Goal: Find specific page/section: Find specific page/section

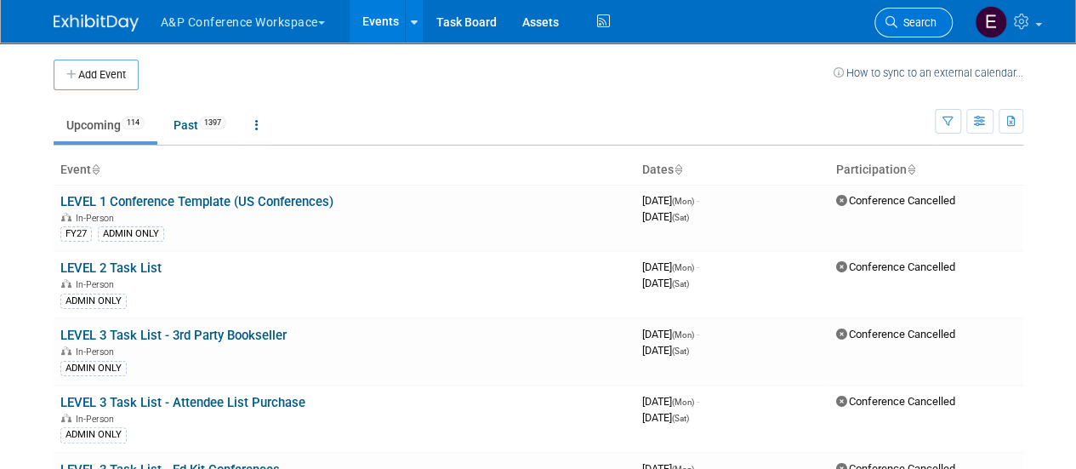
click at [903, 25] on span "Search" at bounding box center [916, 22] width 39 height 13
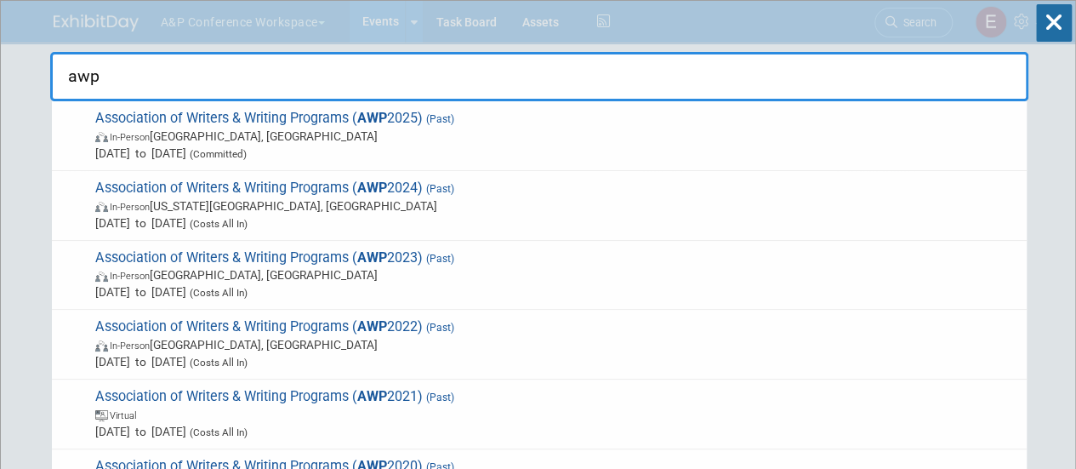
type input "awp"
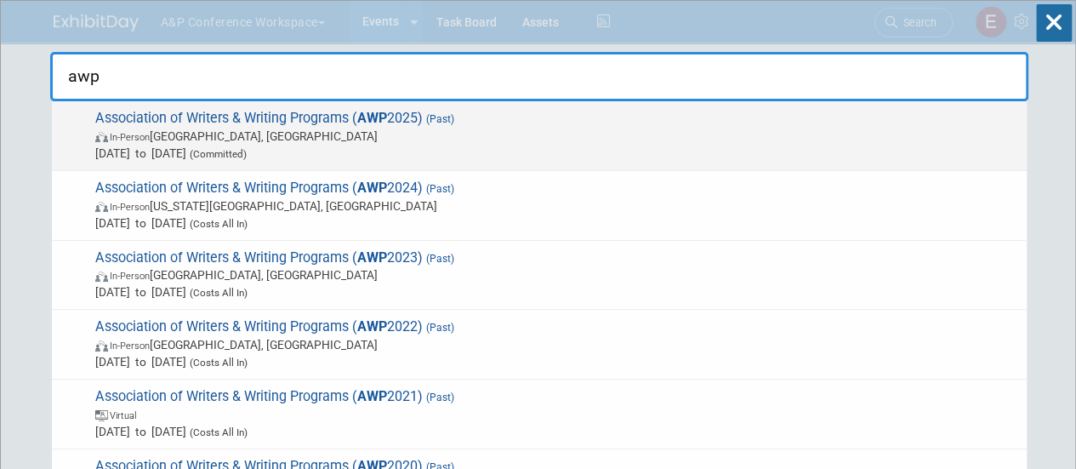
click at [282, 125] on span "Association of Writers & Writing Programs ( AWP 2025) (Past) In-Person Los Ange…" at bounding box center [554, 136] width 928 height 52
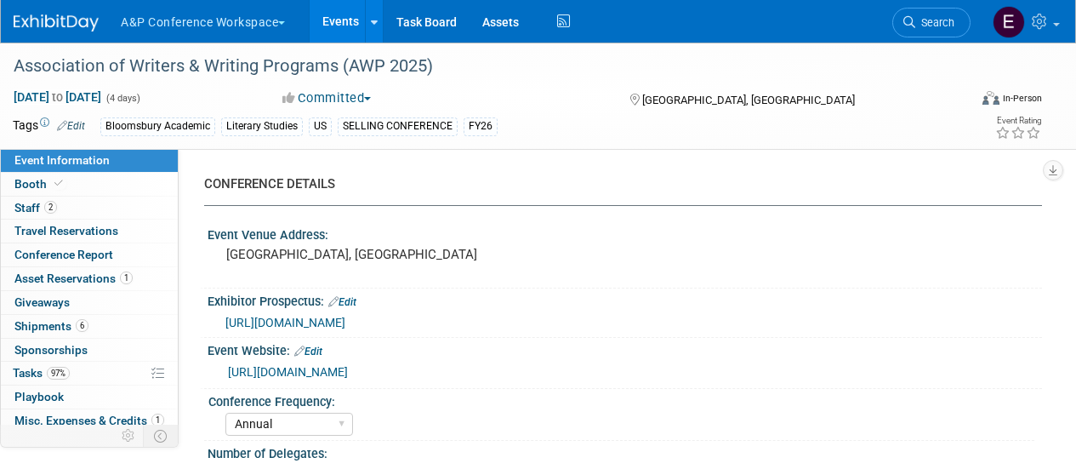
select select "Annual"
select select "Level 1"
select select "In-Person Booth"
select select "Creative Writing"
select select "Bloomsbury Academic"
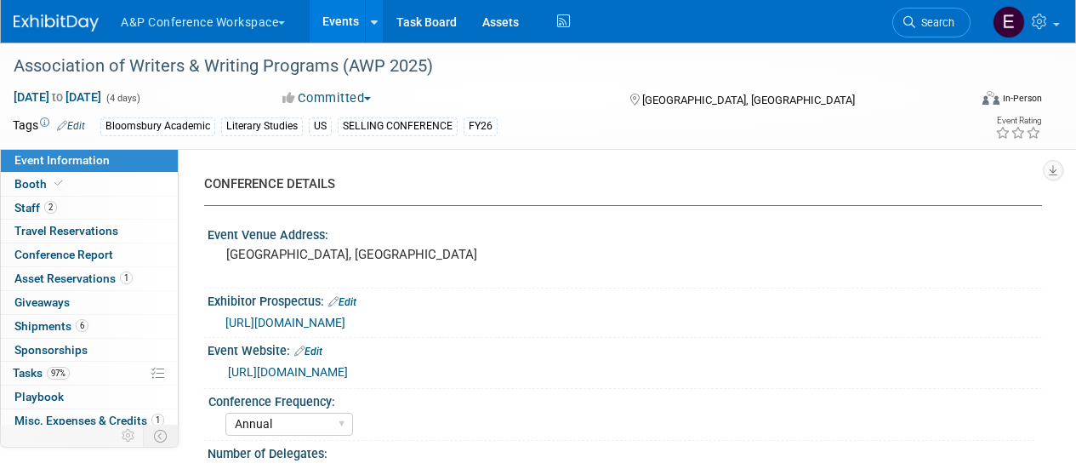
select select "[PERSON_NAME]"
select select "Networking/Commissioning"
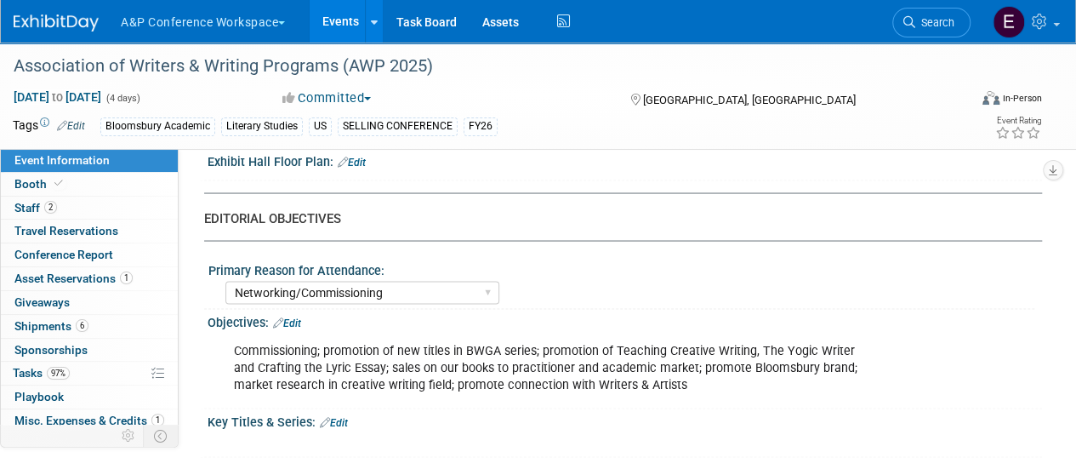
scroll to position [1974, 0]
